Goal: Information Seeking & Learning: Learn about a topic

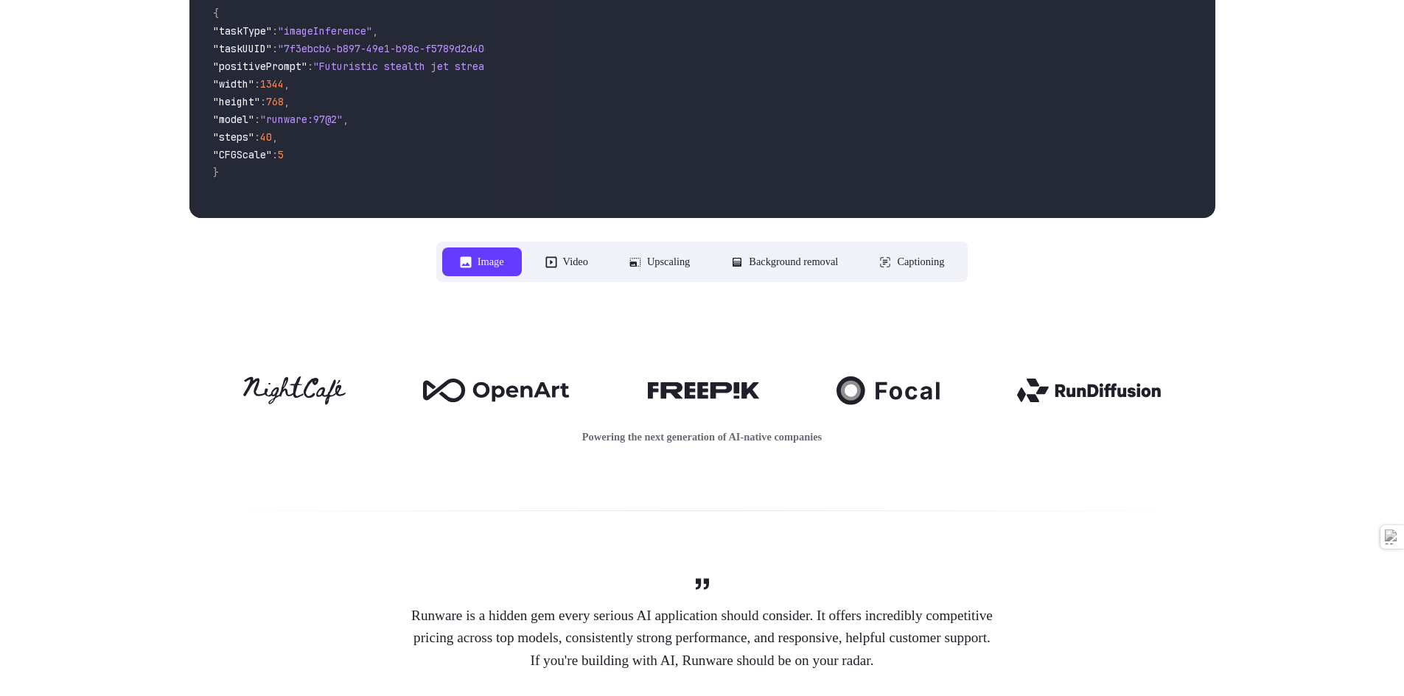
scroll to position [516, 0]
click at [548, 277] on nav "**********" at bounding box center [702, 261] width 532 height 41
drag, startPoint x: 563, startPoint y: 258, endPoint x: 535, endPoint y: 414, distance: 158.7
click at [546, 262] on button "Video" at bounding box center [567, 261] width 78 height 29
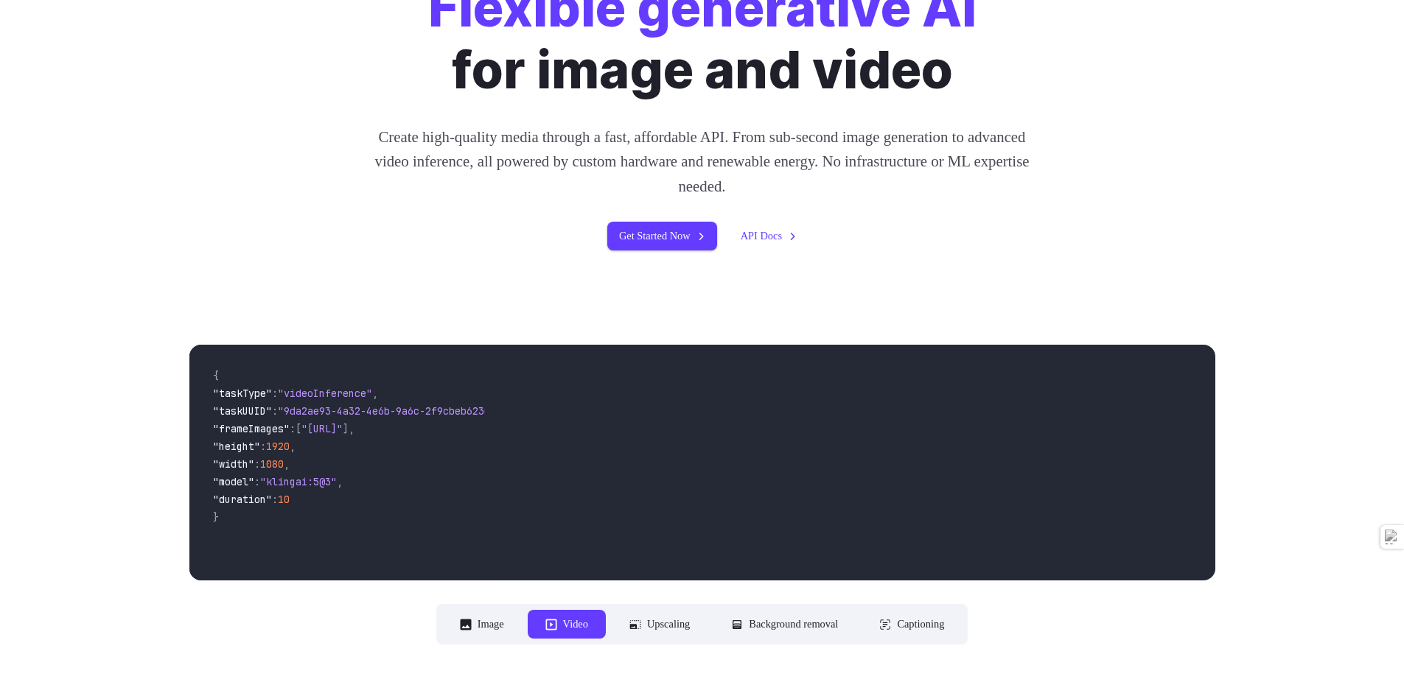
scroll to position [0, 0]
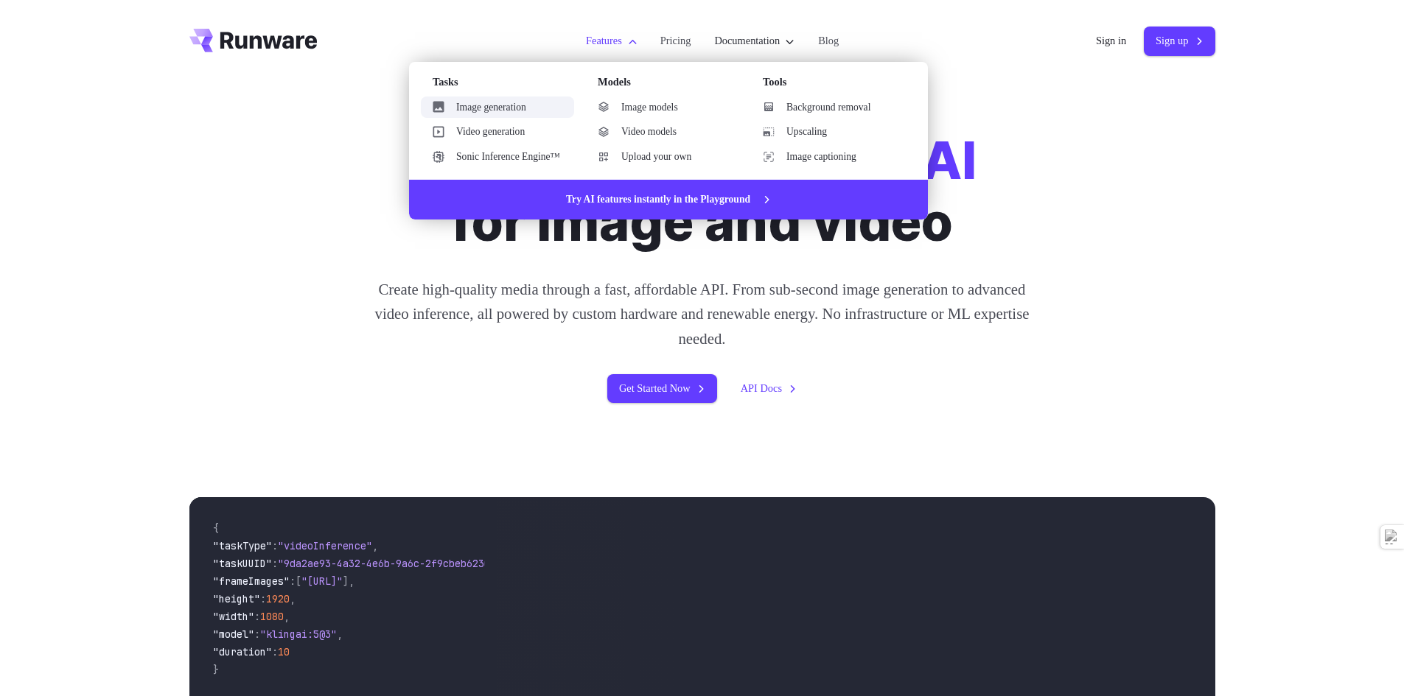
click at [475, 108] on link "Image generation" at bounding box center [497, 108] width 153 height 22
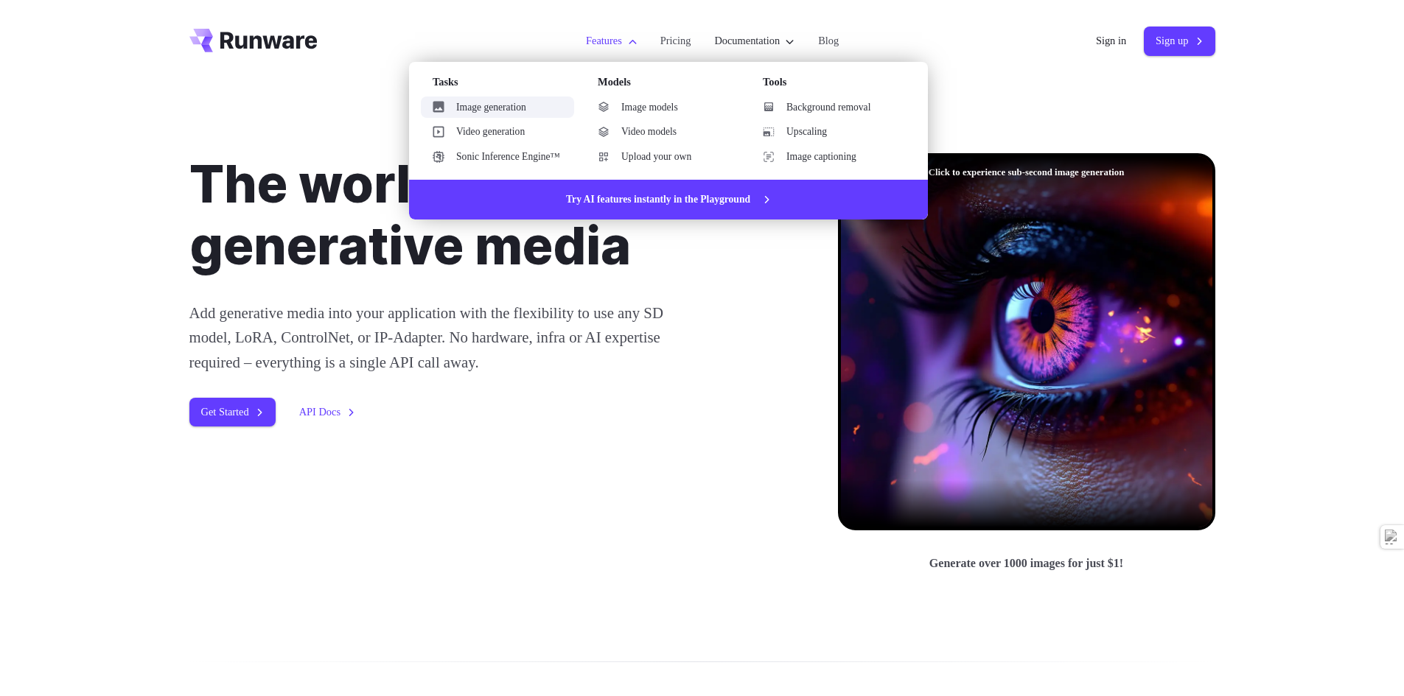
click at [497, 105] on link "Image generation" at bounding box center [497, 108] width 153 height 22
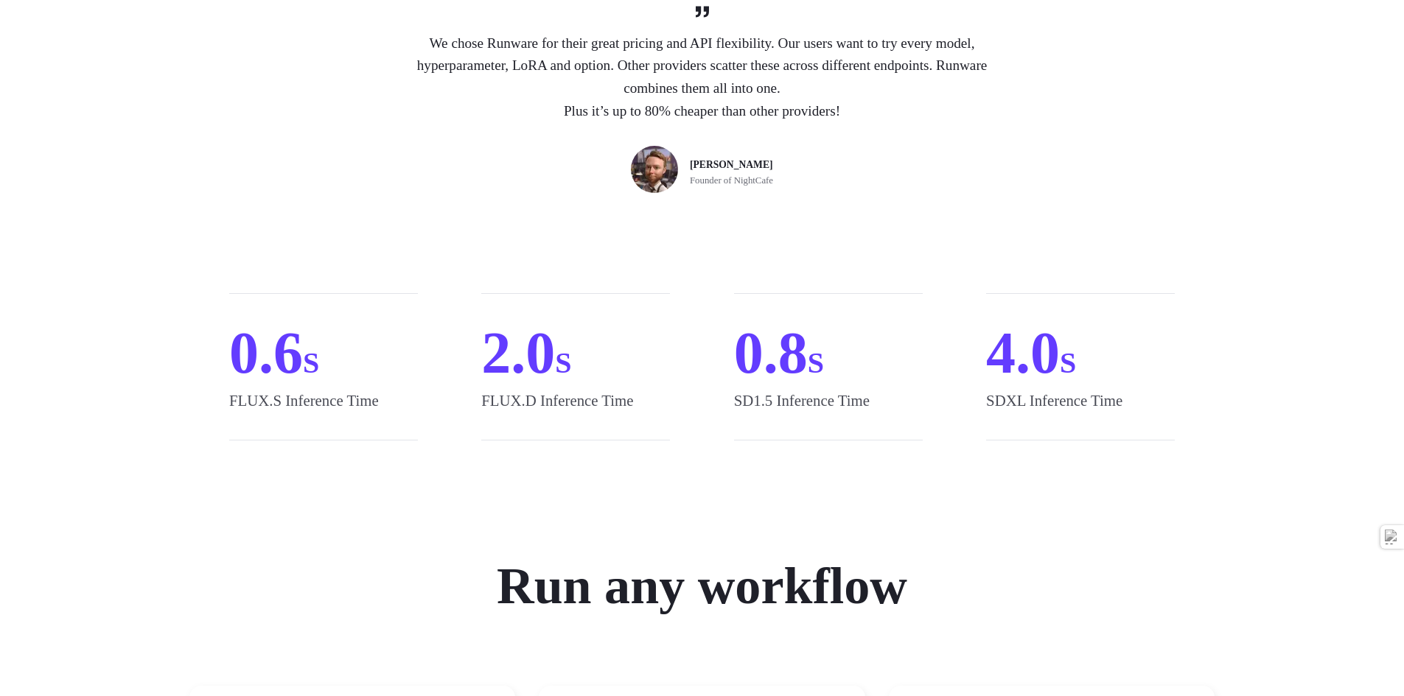
scroll to position [737, 0]
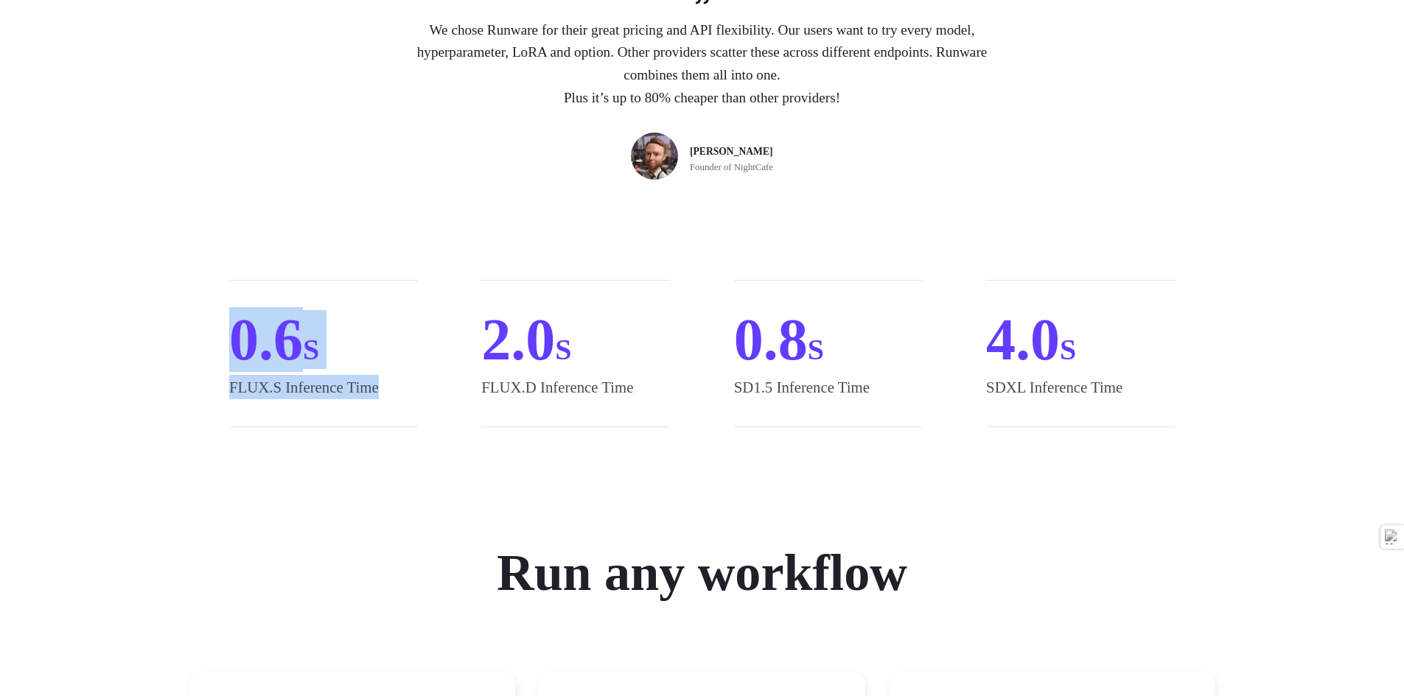
drag, startPoint x: 240, startPoint y: 323, endPoint x: 434, endPoint y: 404, distance: 209.8
click at [434, 404] on div "0.6 S FLUX.S Inference Time 2.0 S FLUX.D Inference Time 0.8 S SD1.5 Inference T…" at bounding box center [702, 353] width 1026 height 147
drag, startPoint x: 395, startPoint y: 378, endPoint x: 178, endPoint y: 298, distance: 230.8
click at [177, 298] on div "0.6 S FLUX.S Inference Time 2.0 S FLUX.D Inference Time 0.8 S SD1.5 Inference T…" at bounding box center [702, 353] width 1061 height 147
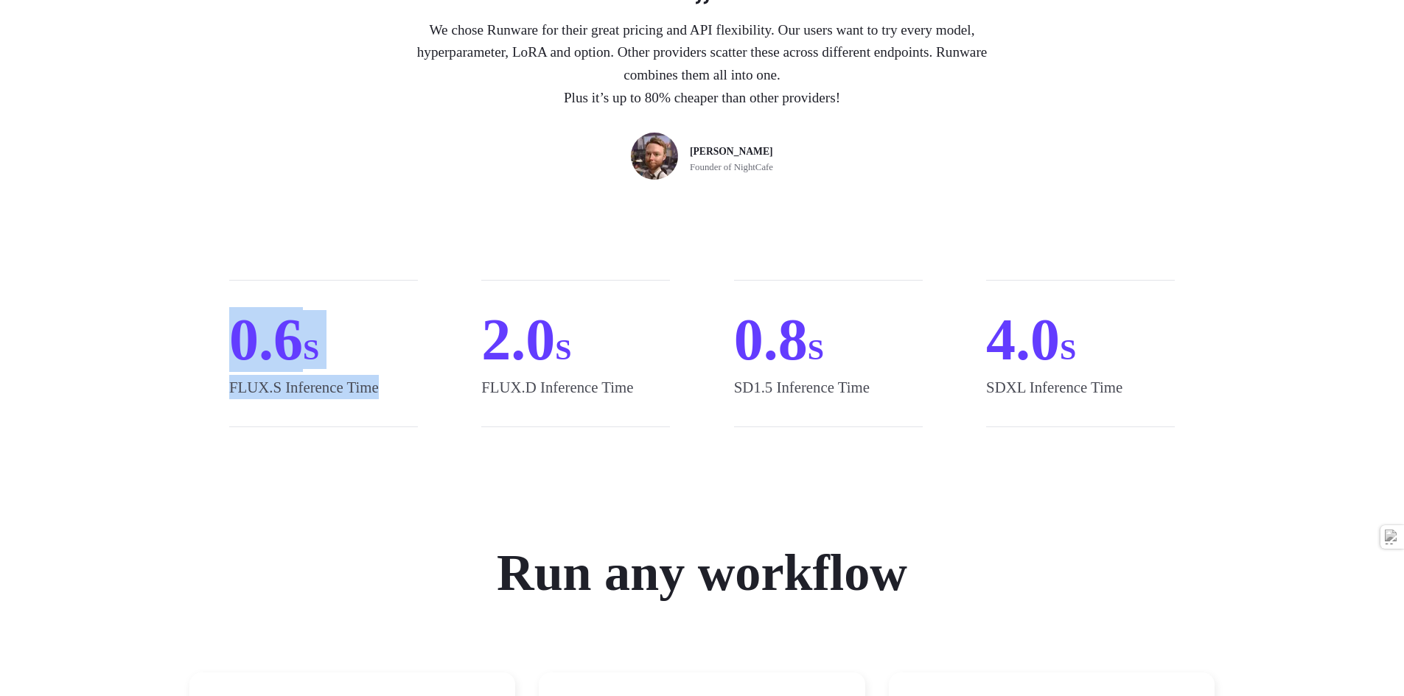
click at [178, 298] on div "0.6 S FLUX.S Inference Time 2.0 S FLUX.D Inference Time 0.8 S SD1.5 Inference T…" at bounding box center [702, 353] width 1061 height 147
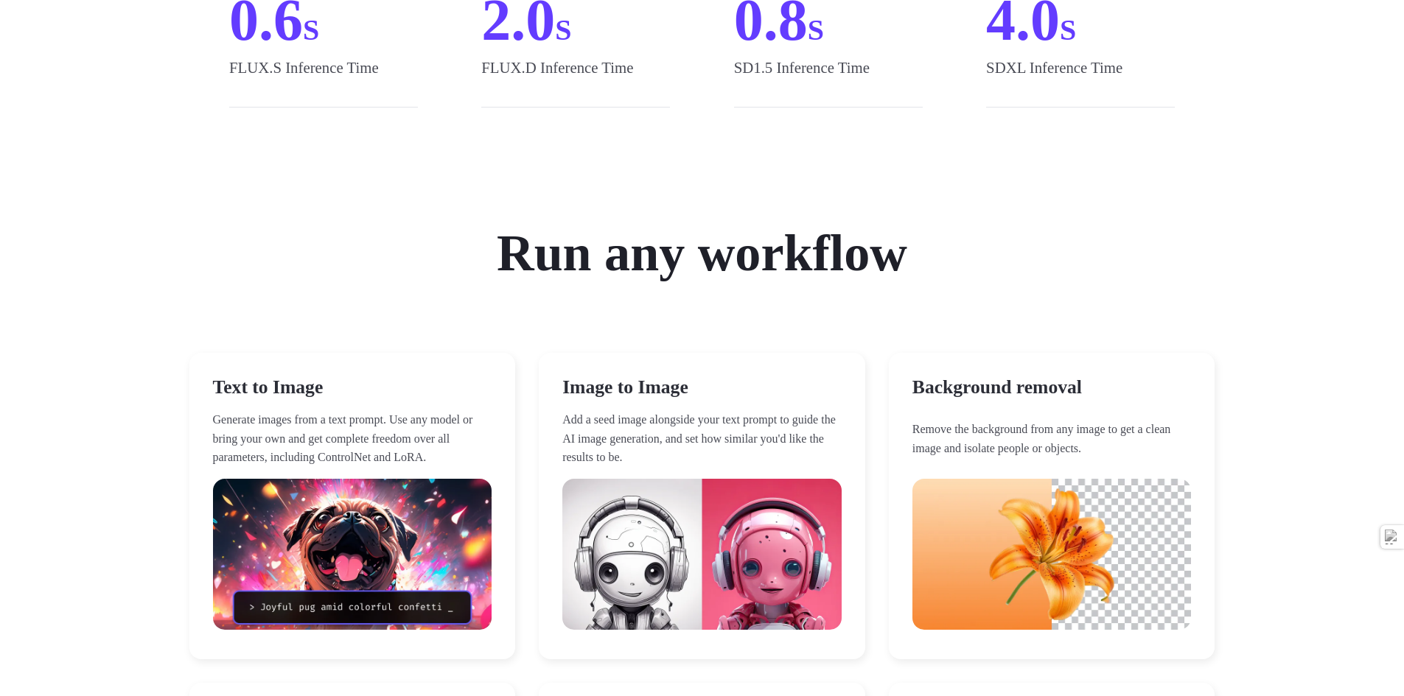
scroll to position [1105, 0]
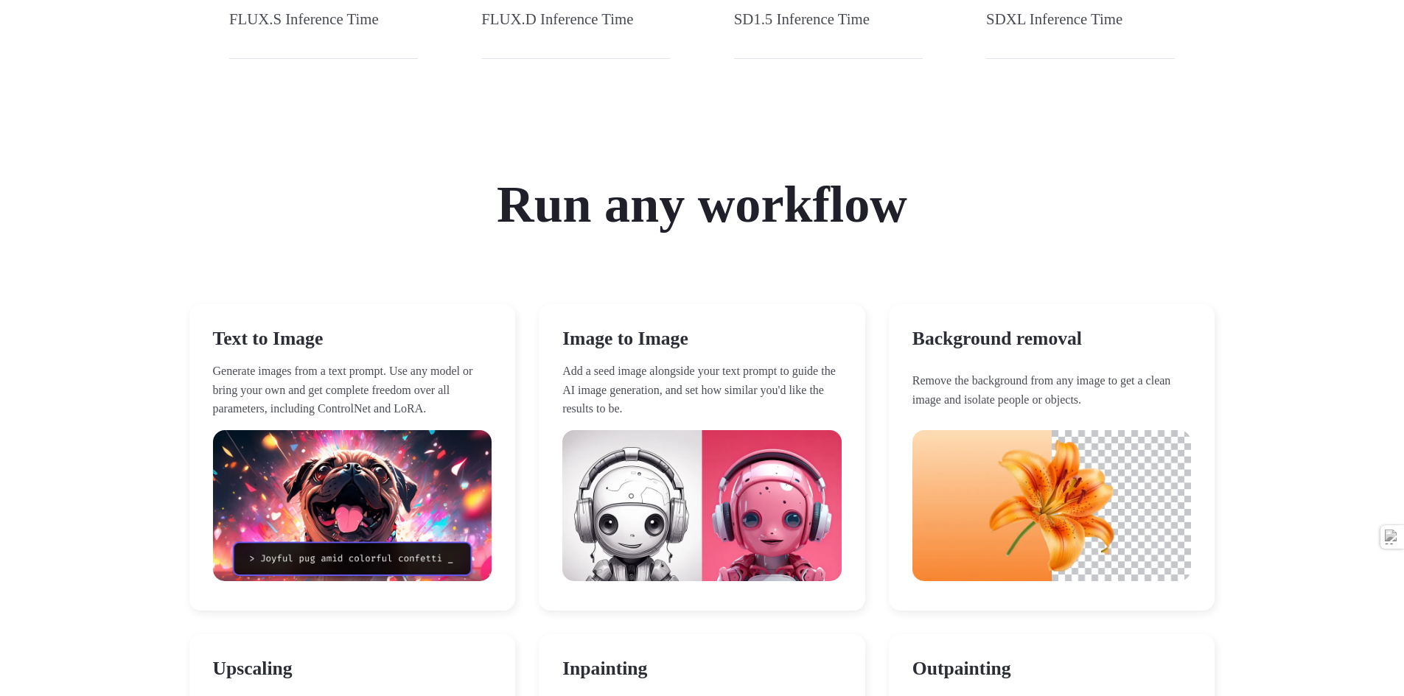
click at [621, 357] on div "Image to Image Add a seed image alongside your text prompt to guide the AI imag…" at bounding box center [702, 457] width 326 height 307
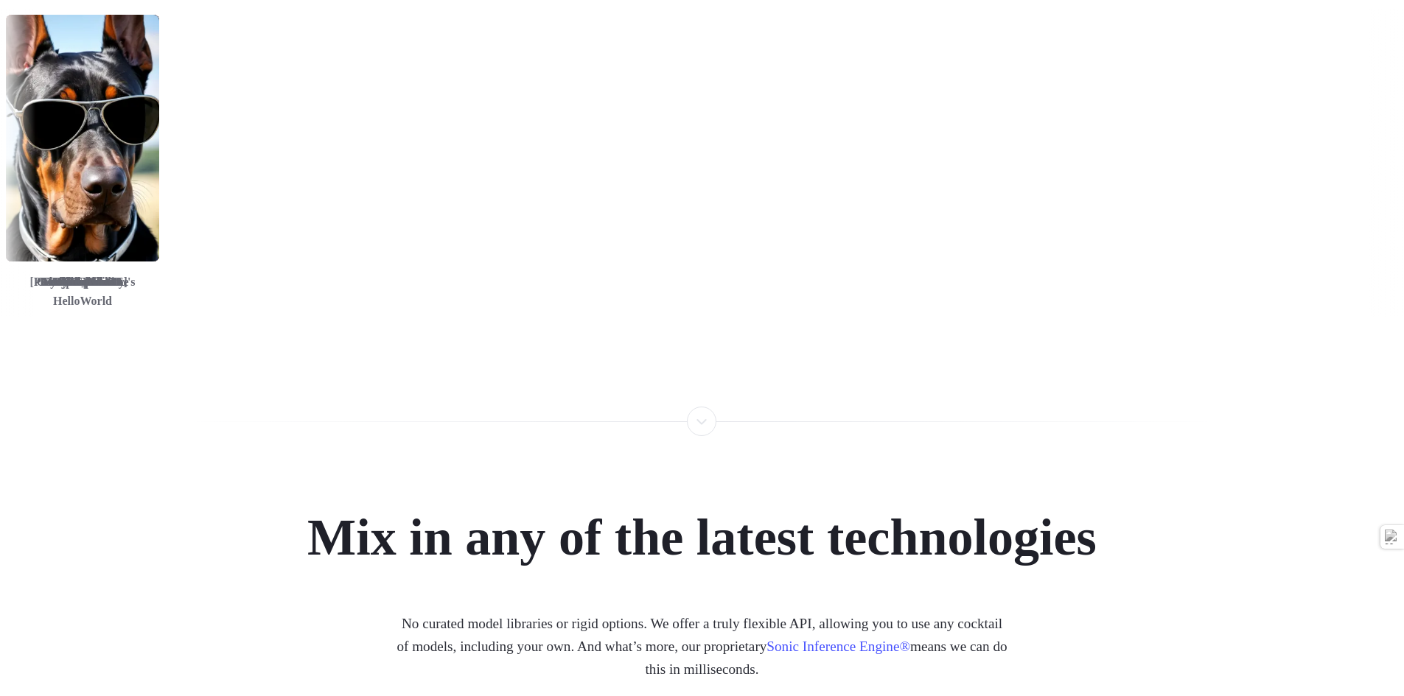
scroll to position [2726, 0]
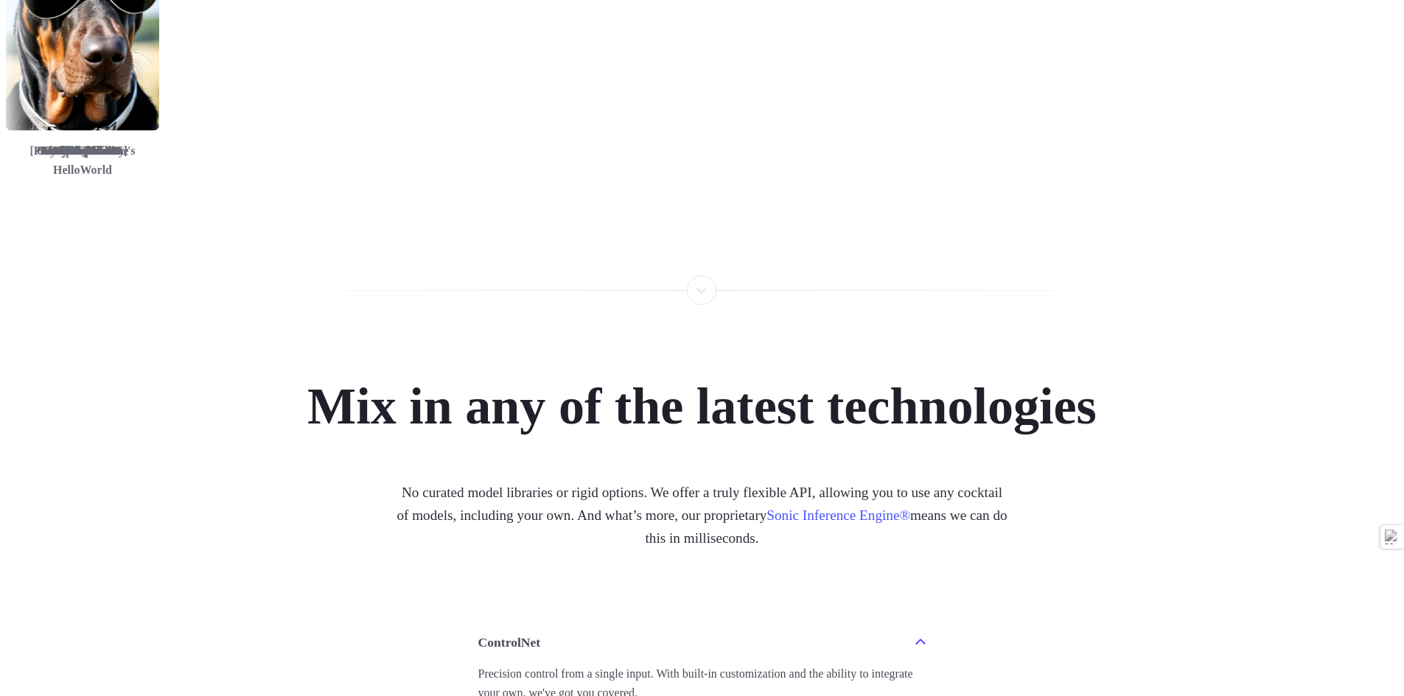
drag, startPoint x: 456, startPoint y: 574, endPoint x: 401, endPoint y: 662, distance: 103.6
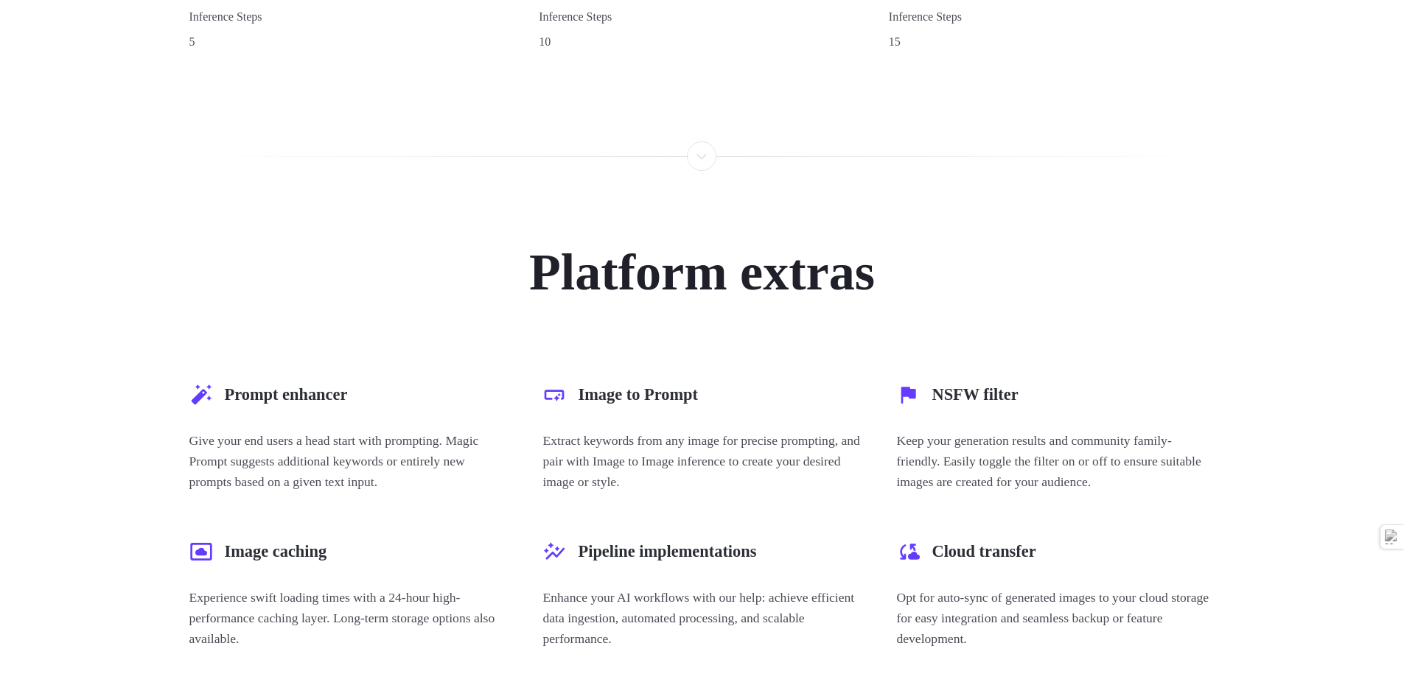
scroll to position [0, 0]
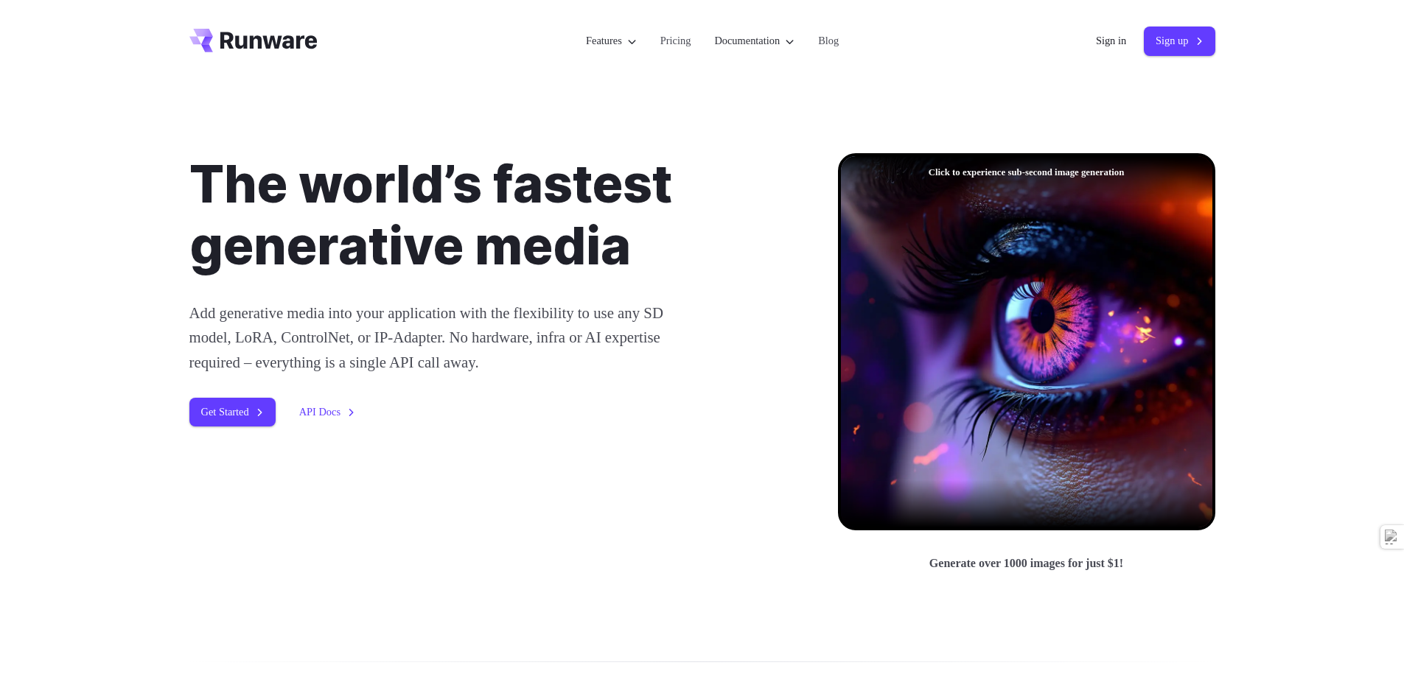
drag, startPoint x: 558, startPoint y: 638, endPoint x: 591, endPoint y: 104, distance: 535.2
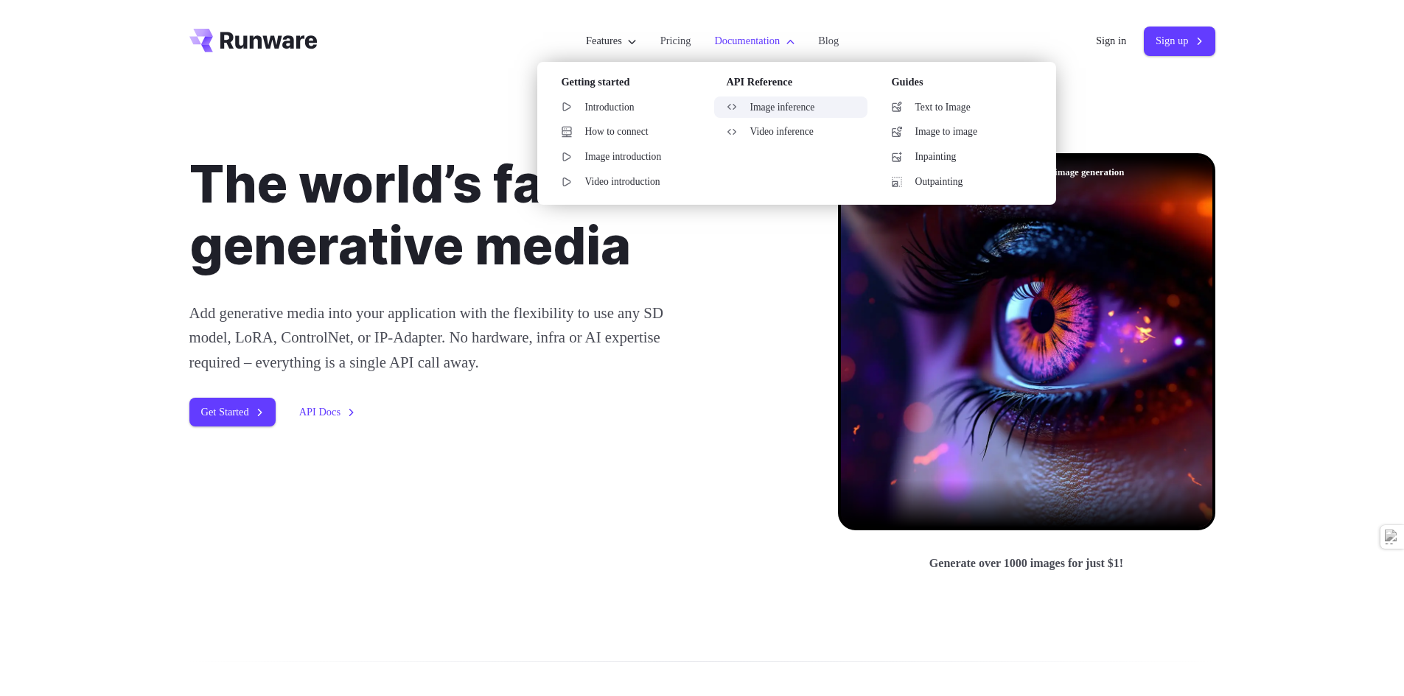
click at [760, 113] on link "Image inference" at bounding box center [790, 108] width 153 height 22
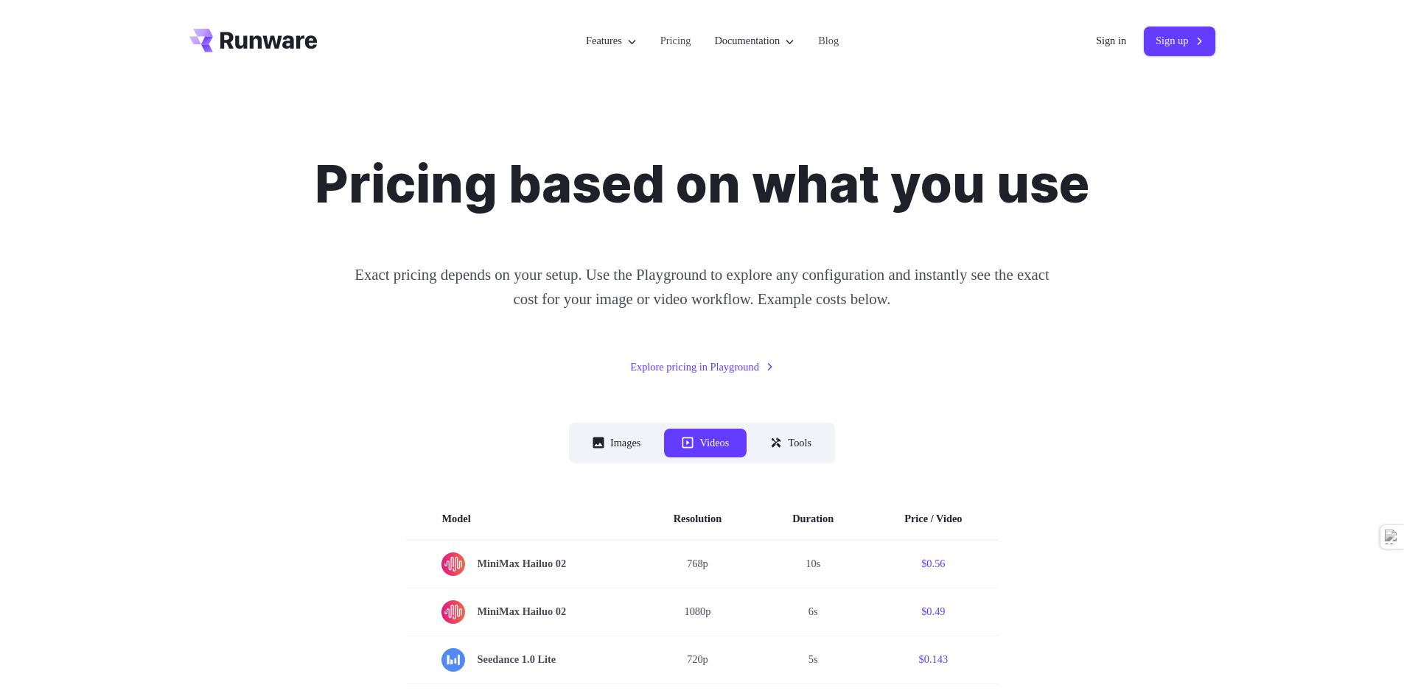
click at [609, 444] on button "Images" at bounding box center [617, 443] width 84 height 29
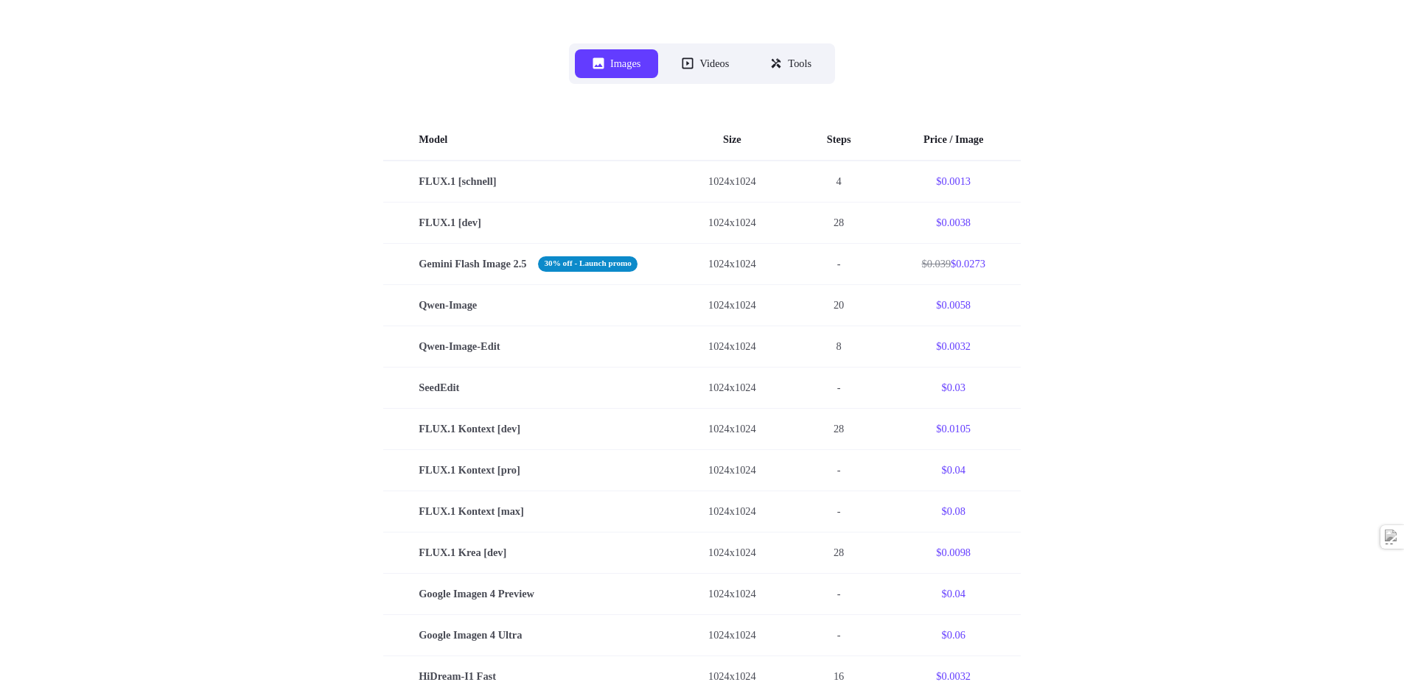
scroll to position [367, 0]
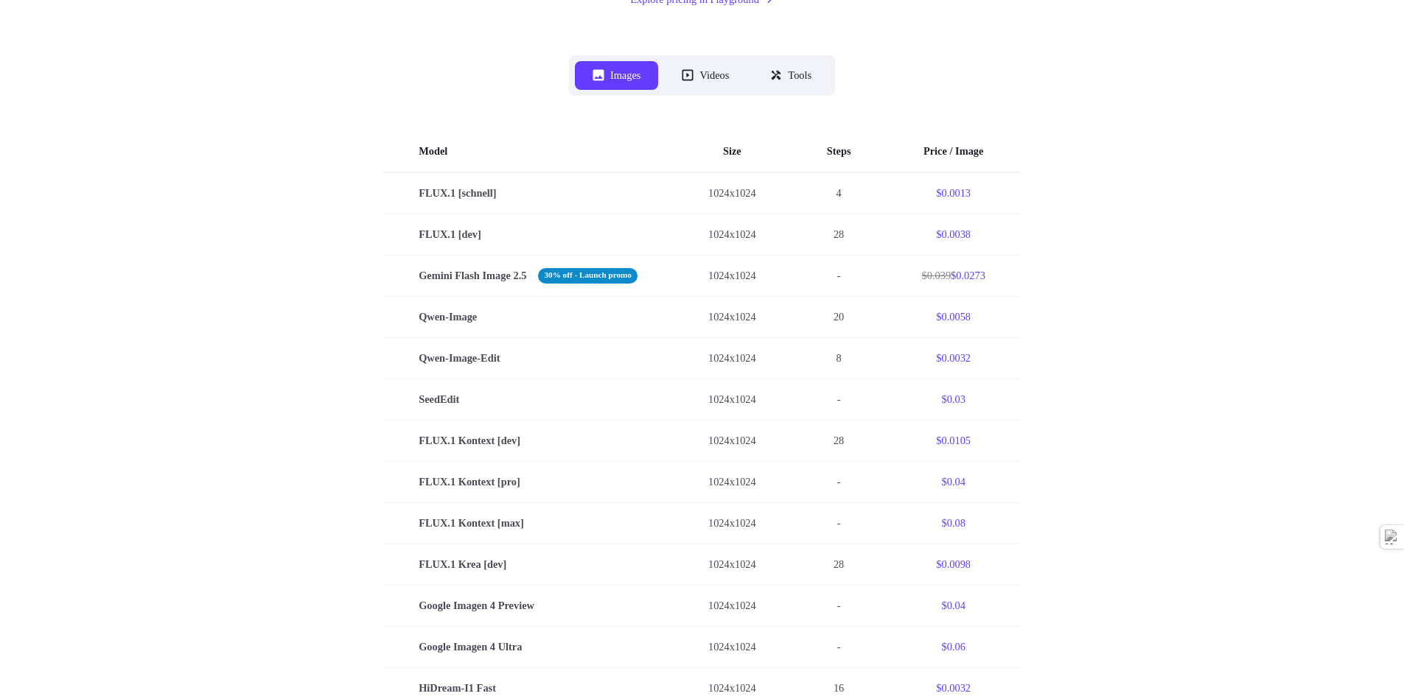
drag, startPoint x: 315, startPoint y: 402, endPoint x: 313, endPoint y: 382, distance: 19.3
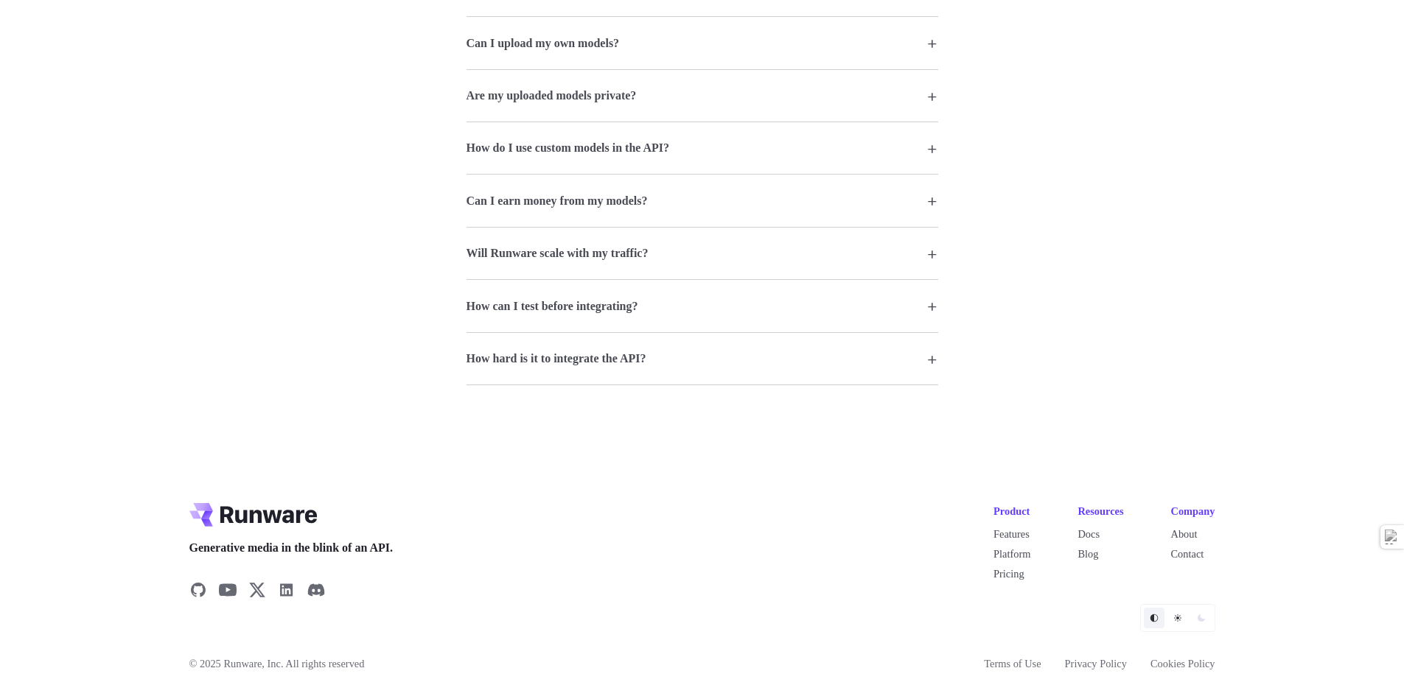
scroll to position [2718, 0]
